Goal: Information Seeking & Learning: Learn about a topic

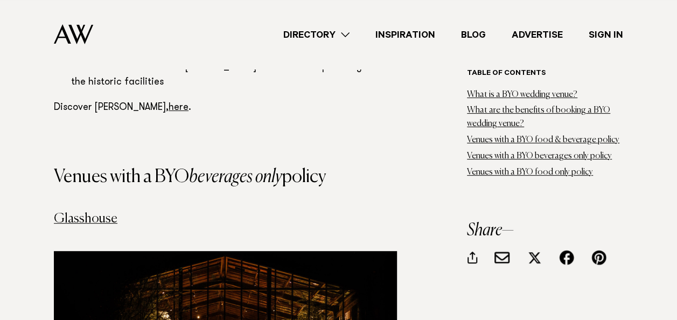
scroll to position [4091, 0]
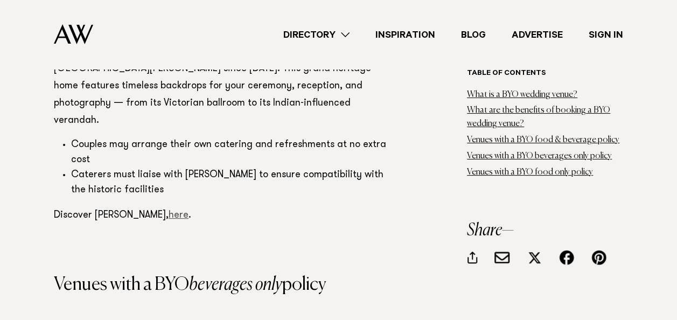
click at [168, 210] on link "here" at bounding box center [178, 215] width 20 height 10
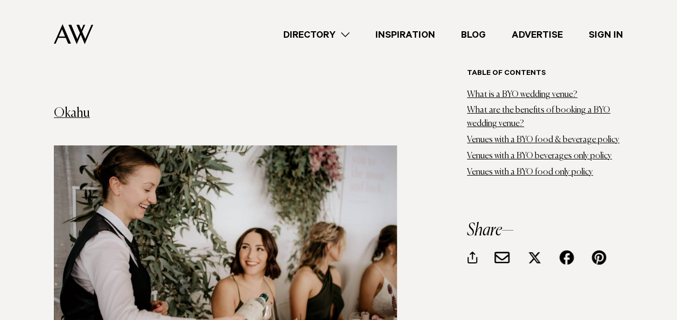
scroll to position [5760, 0]
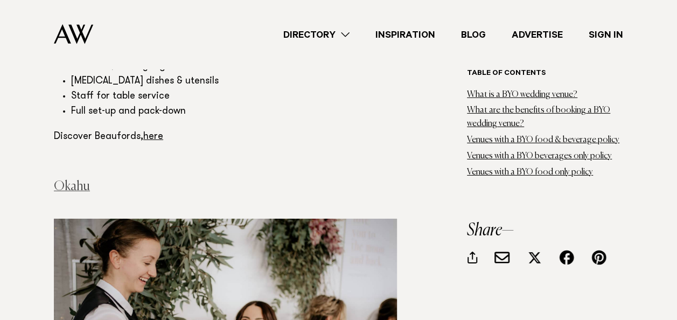
click at [76, 180] on link "Okahu" at bounding box center [72, 186] width 36 height 13
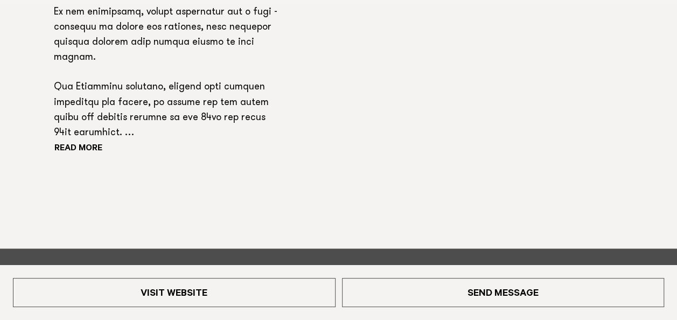
scroll to position [915, 0]
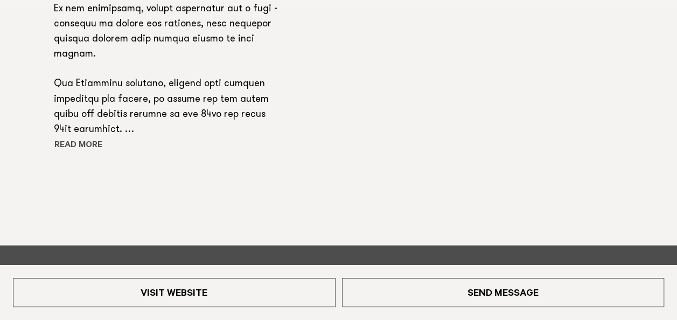
click at [86, 141] on button "Read more" at bounding box center [102, 145] width 97 height 16
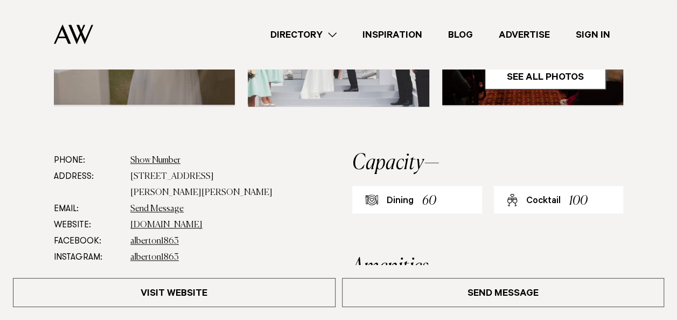
scroll to position [447, 0]
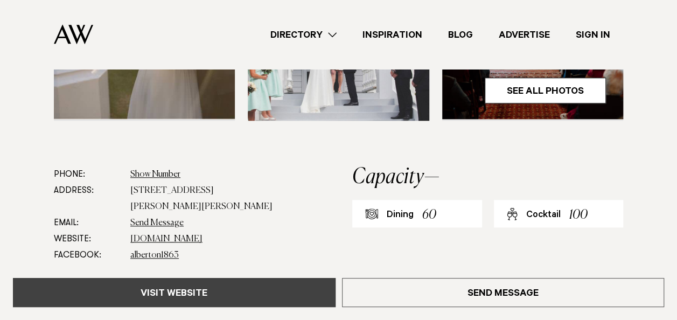
click at [200, 292] on link "Visit Website" at bounding box center [174, 292] width 322 height 29
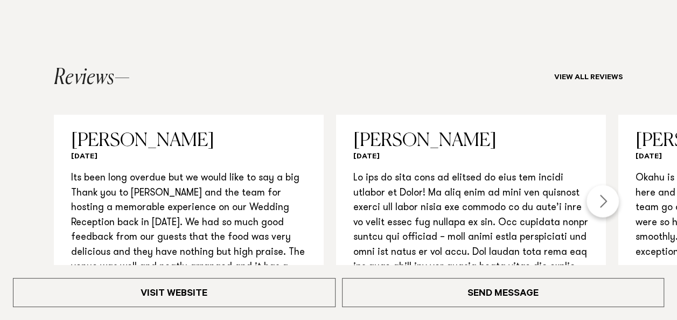
scroll to position [1077, 0]
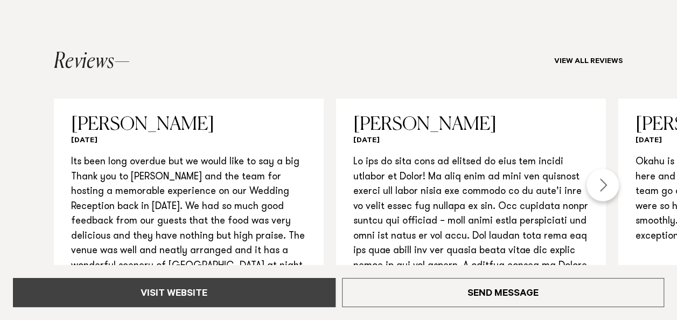
click at [195, 289] on link "Visit Website" at bounding box center [174, 292] width 322 height 29
